Goal: Task Accomplishment & Management: Use online tool/utility

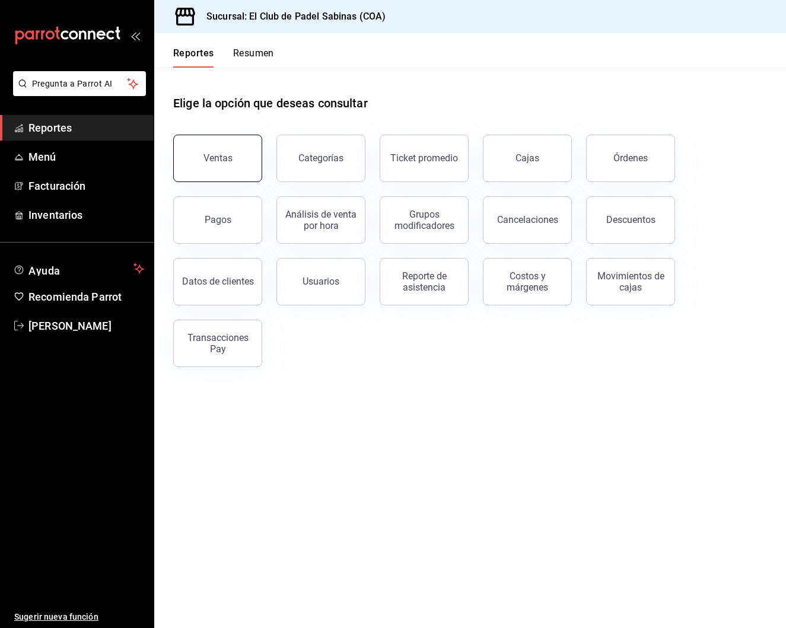
click at [228, 177] on button "Ventas" at bounding box center [217, 158] width 89 height 47
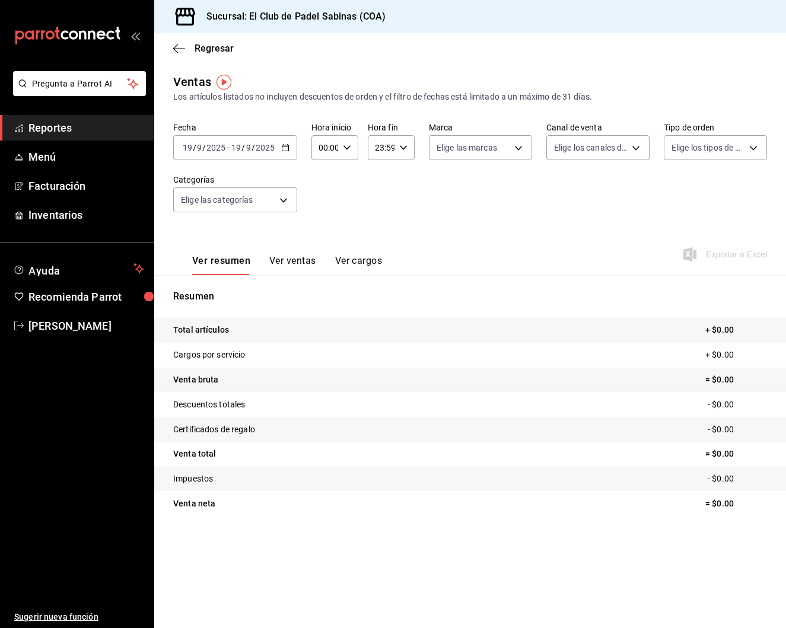
click at [283, 148] on icon "button" at bounding box center [285, 148] width 8 height 8
click at [250, 297] on li "Rango de fechas" at bounding box center [229, 290] width 111 height 27
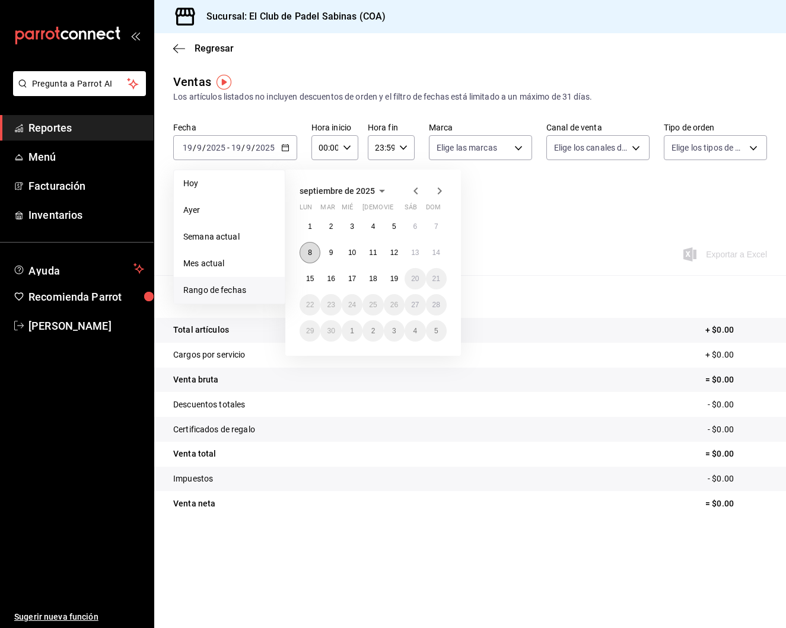
click at [307, 249] on button "8" at bounding box center [310, 252] width 21 height 21
click at [395, 278] on abbr "19" at bounding box center [394, 279] width 8 height 8
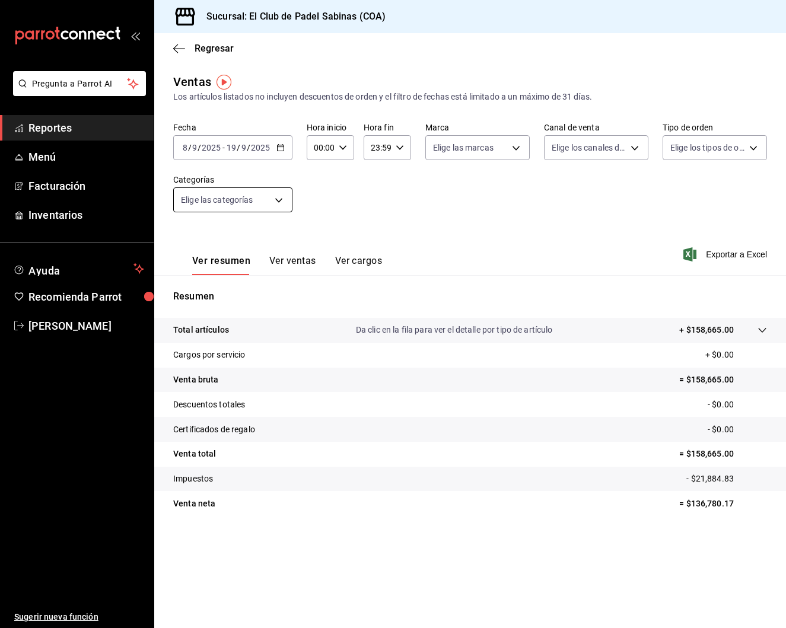
click at [270, 199] on body "Pregunta a Parrot AI Reportes Menú Facturación Inventarios Ayuda Recomienda Par…" at bounding box center [393, 314] width 786 height 628
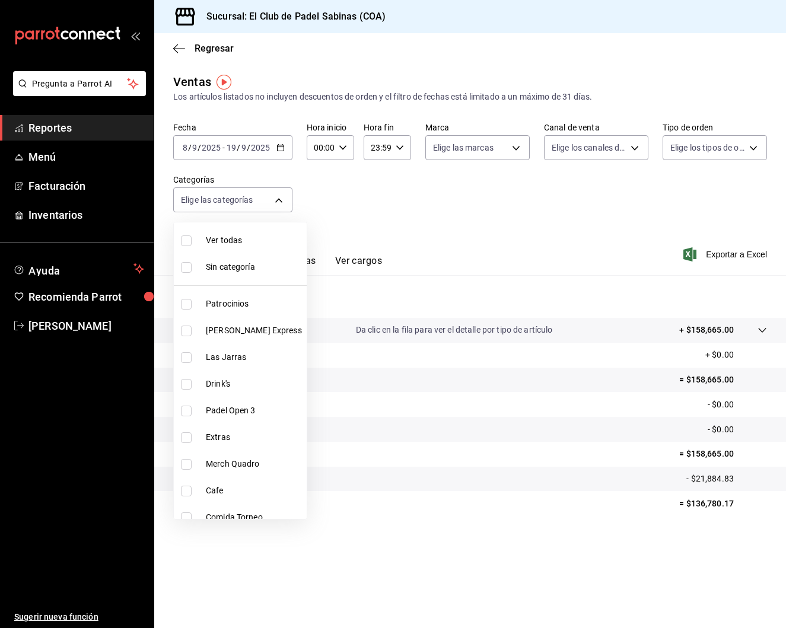
scroll to position [92, 0]
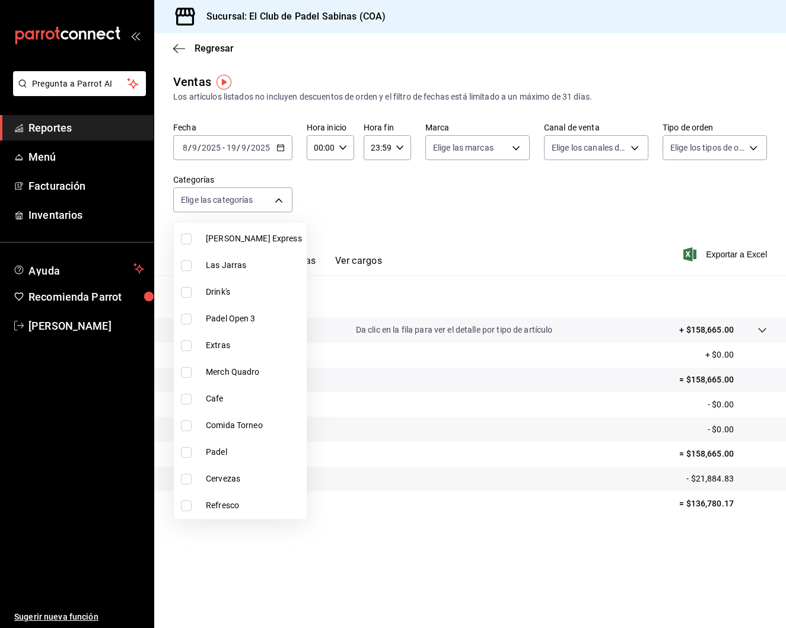
click at [242, 473] on span "Cervezas" at bounding box center [254, 479] width 96 height 12
type input "458908a6-6e26-4882-8132-79f9f0b44e7d"
checkbox input "true"
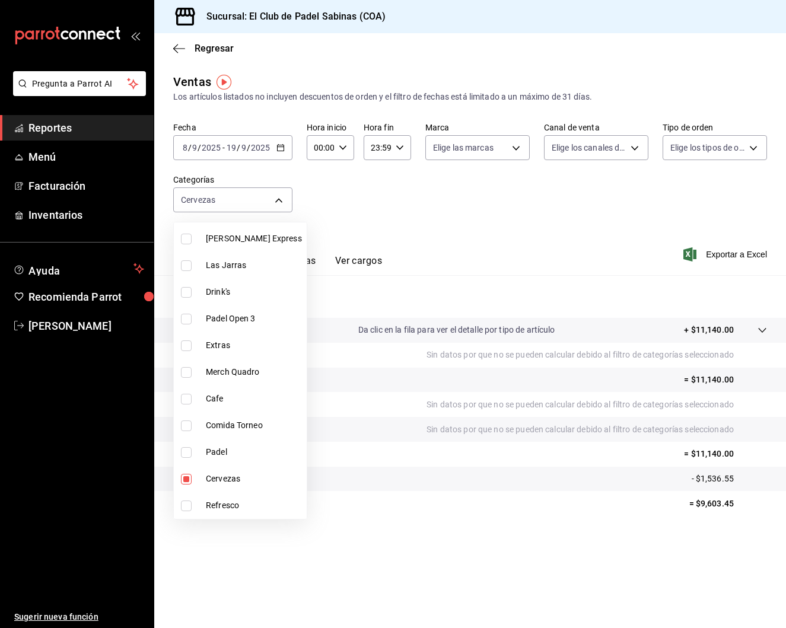
click at [310, 263] on div at bounding box center [393, 314] width 786 height 628
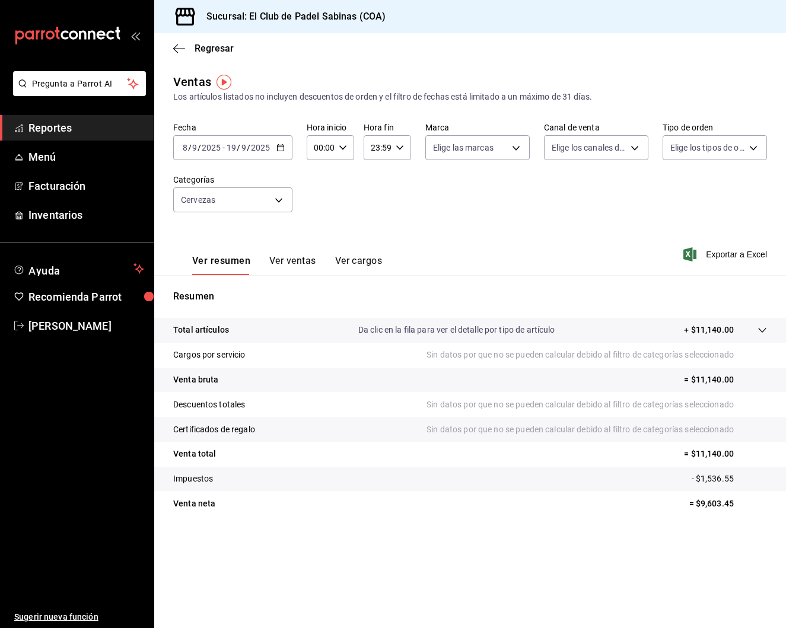
click at [309, 263] on button "Ver ventas" at bounding box center [292, 265] width 47 height 20
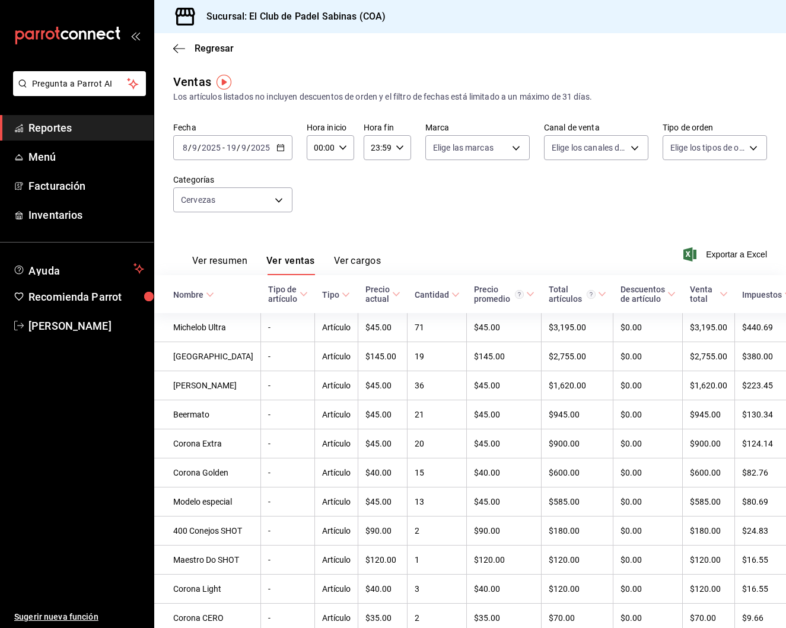
click at [636, 79] on div "Ventas Los artículos listados no incluyen descuentos de orden y el filtro de fe…" at bounding box center [470, 88] width 594 height 30
